Goal: Navigation & Orientation: Find specific page/section

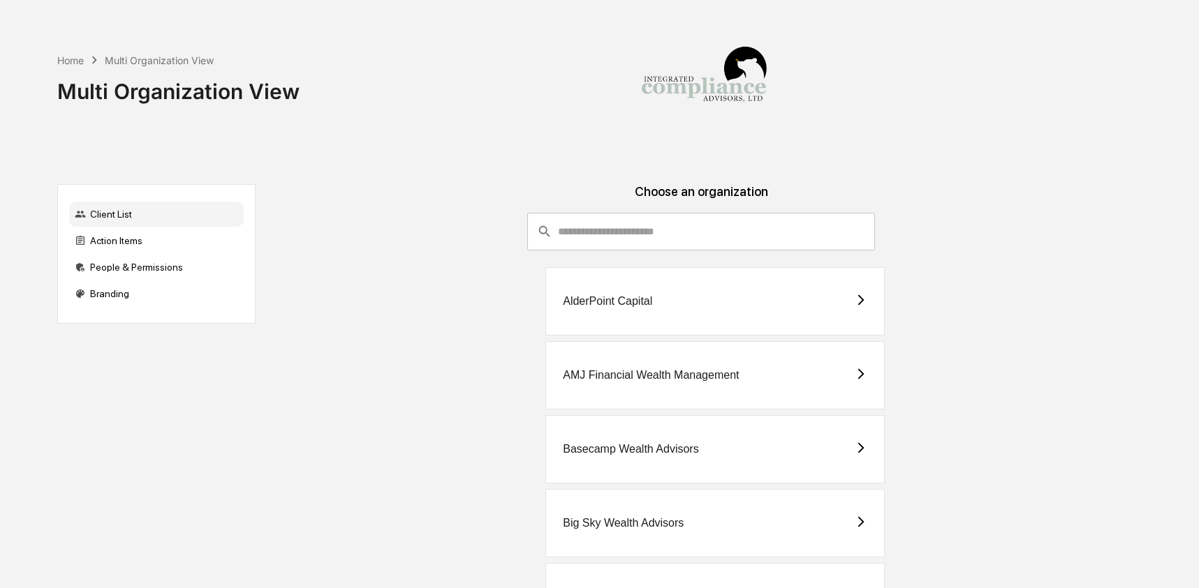
click at [691, 144] on img at bounding box center [704, 81] width 140 height 140
click at [625, 225] on input "consultant-dashboard__filter-organizations-search-bar" at bounding box center [716, 232] width 317 height 38
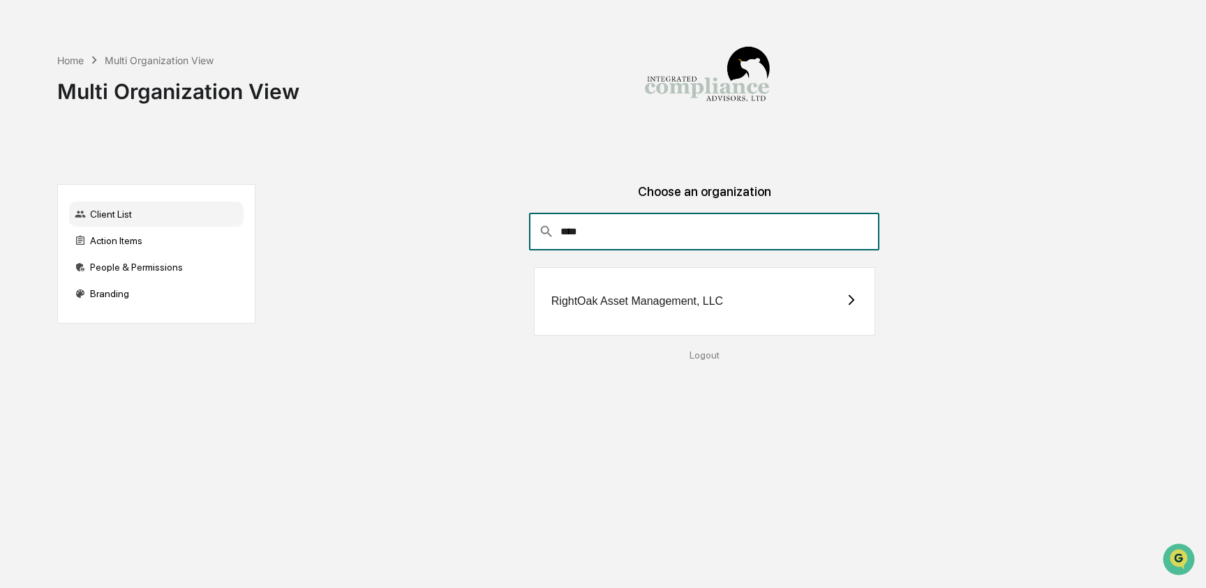
type input "****"
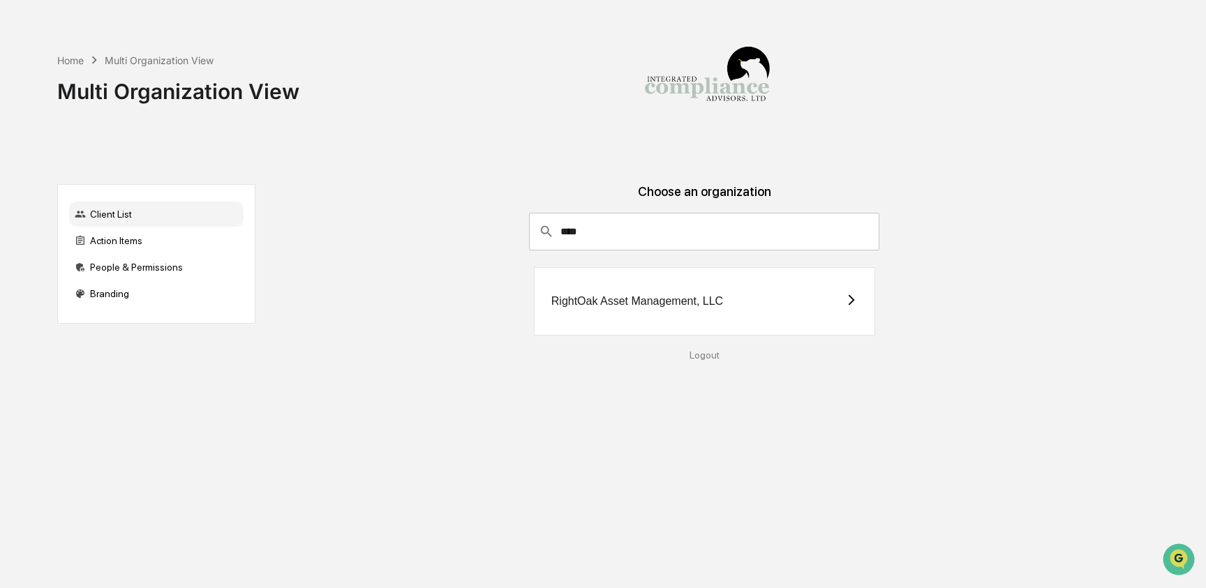
click at [617, 304] on div "RightOak Asset Management, LLC" at bounding box center [637, 301] width 172 height 13
